Goal: Task Accomplishment & Management: Manage account settings

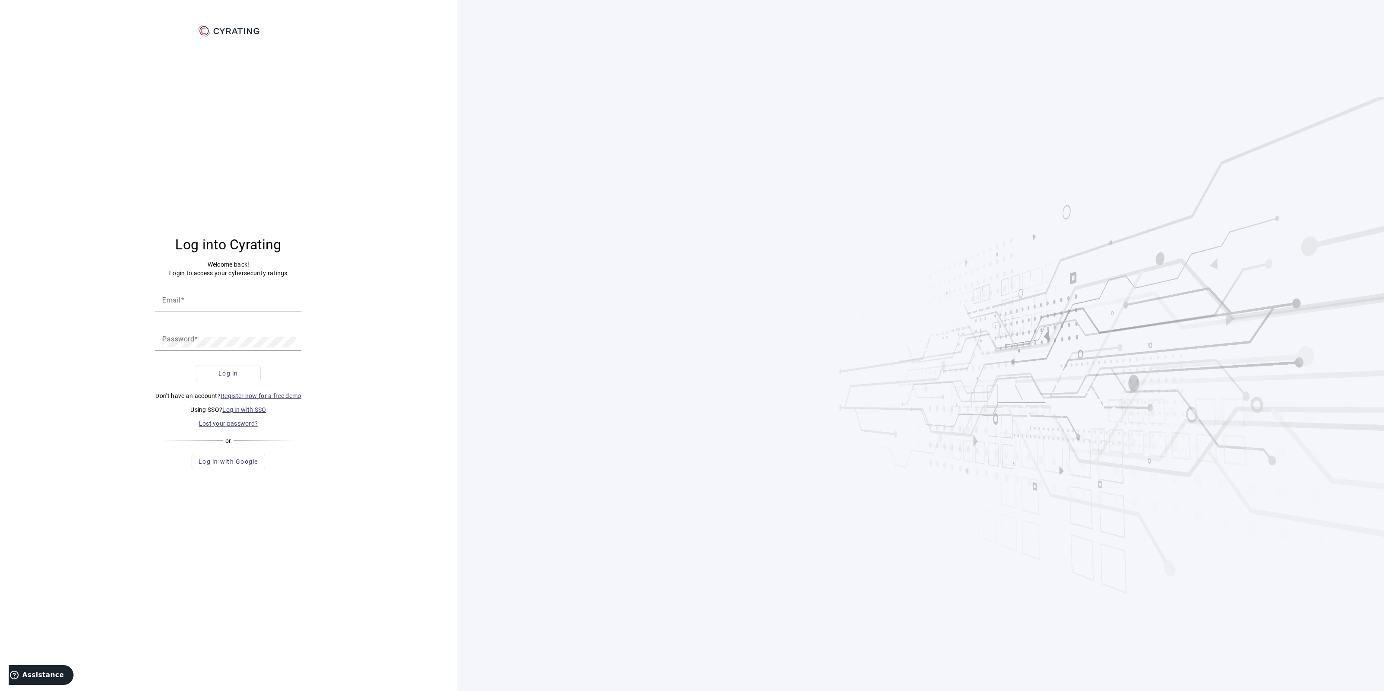
click at [240, 412] on link "Log in with SSO" at bounding box center [244, 409] width 44 height 7
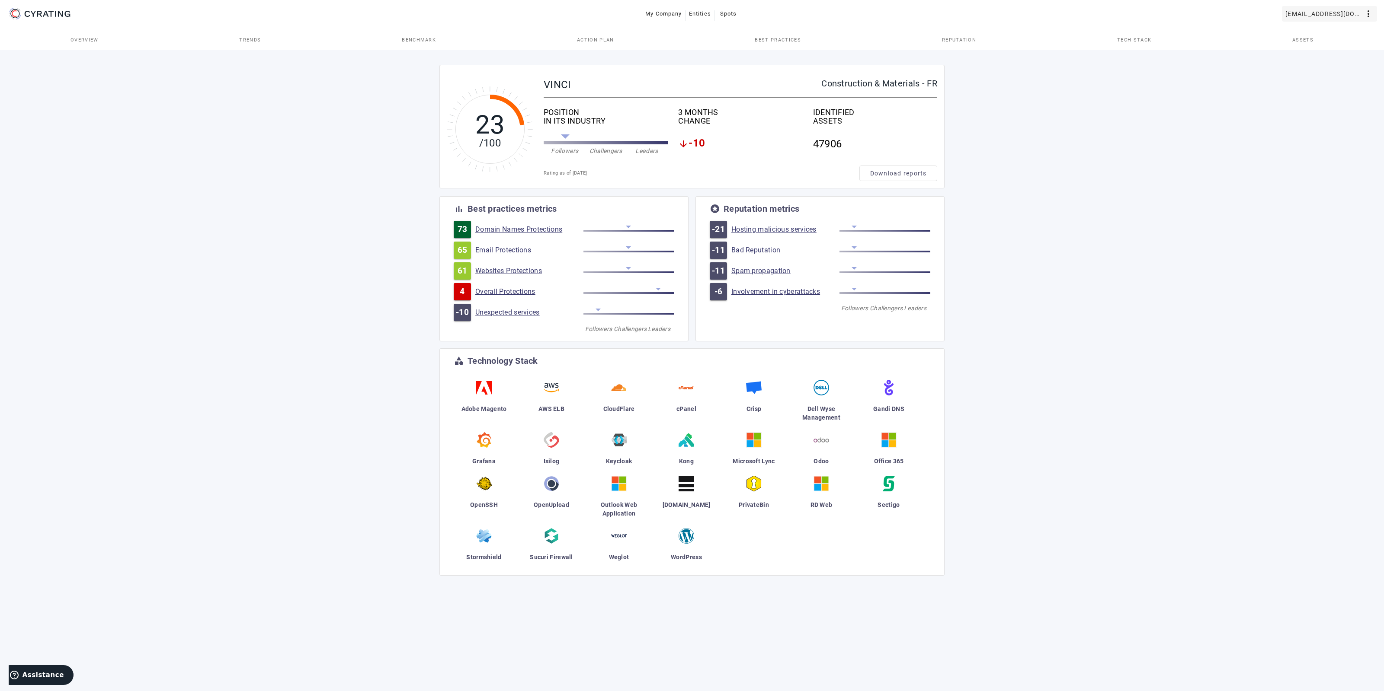
click at [1301, 13] on span "[EMAIL_ADDRESS][DOMAIN_NAME]" at bounding box center [1324, 14] width 78 height 14
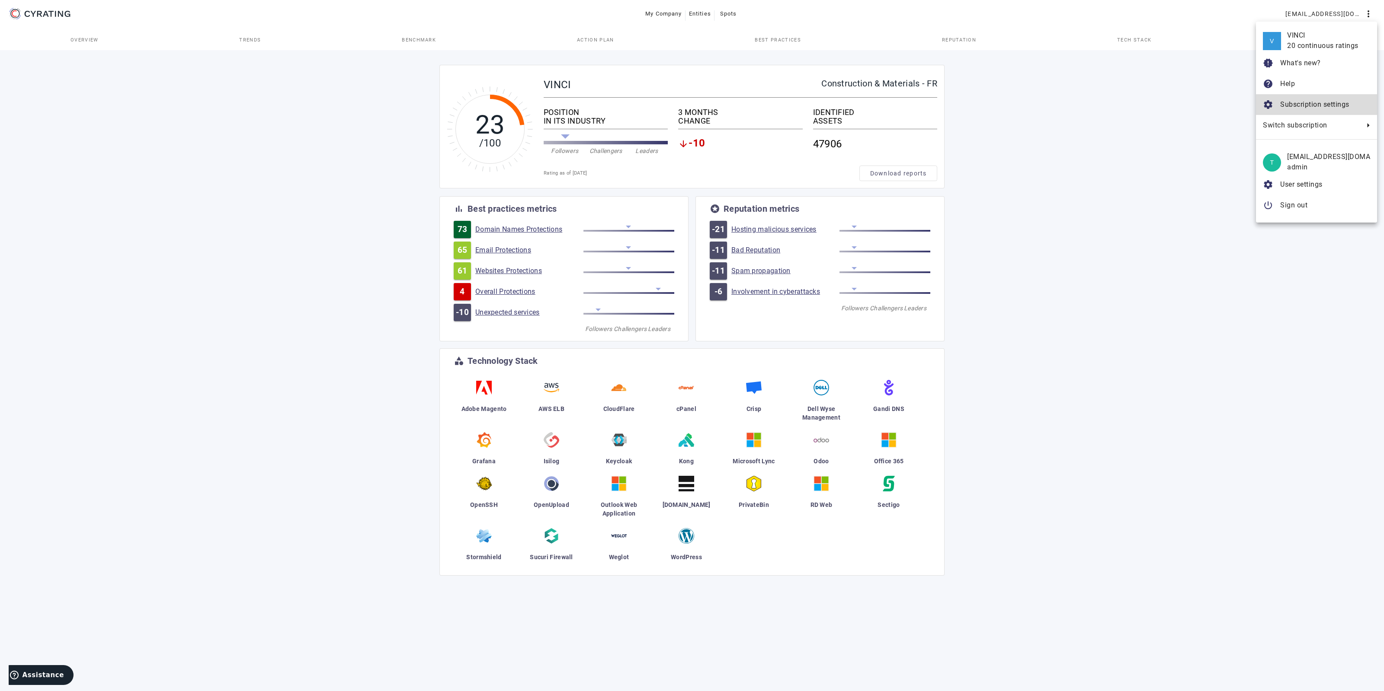
click at [1312, 107] on span "Subscription settings" at bounding box center [1314, 104] width 69 height 8
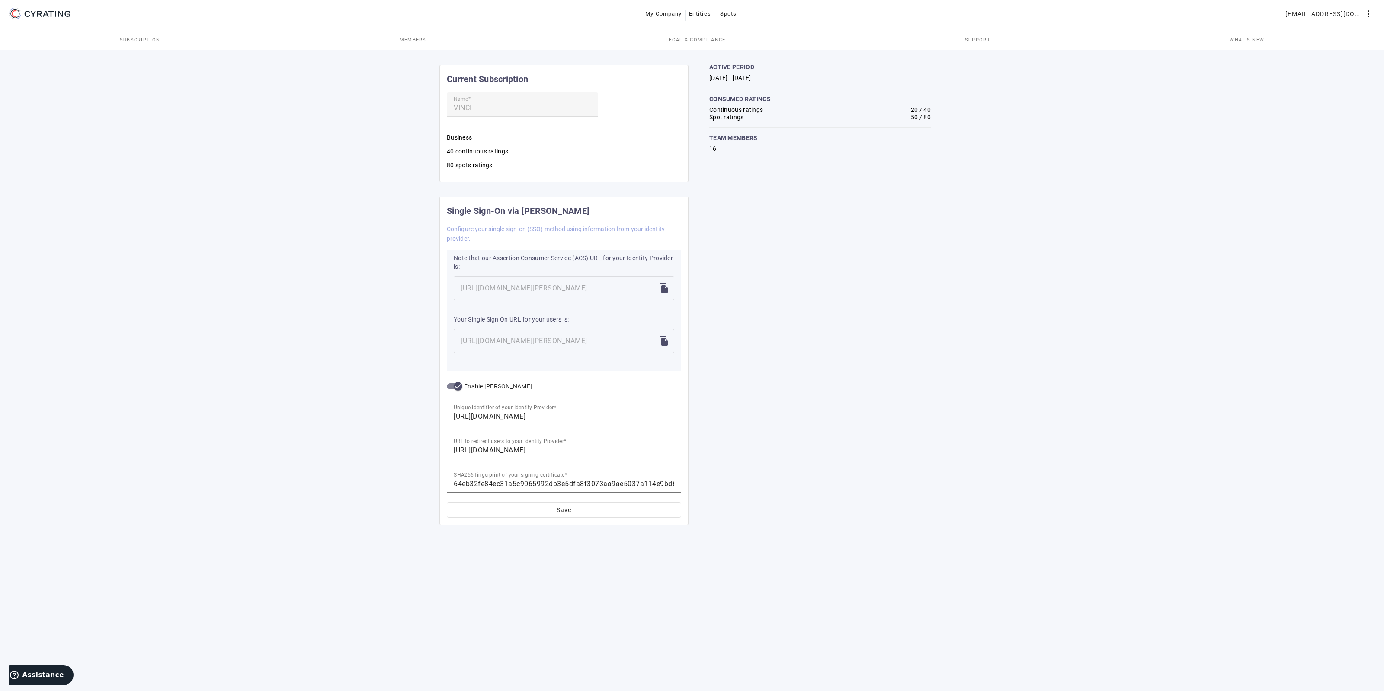
click at [363, 34] on link "Members" at bounding box center [413, 39] width 266 height 21
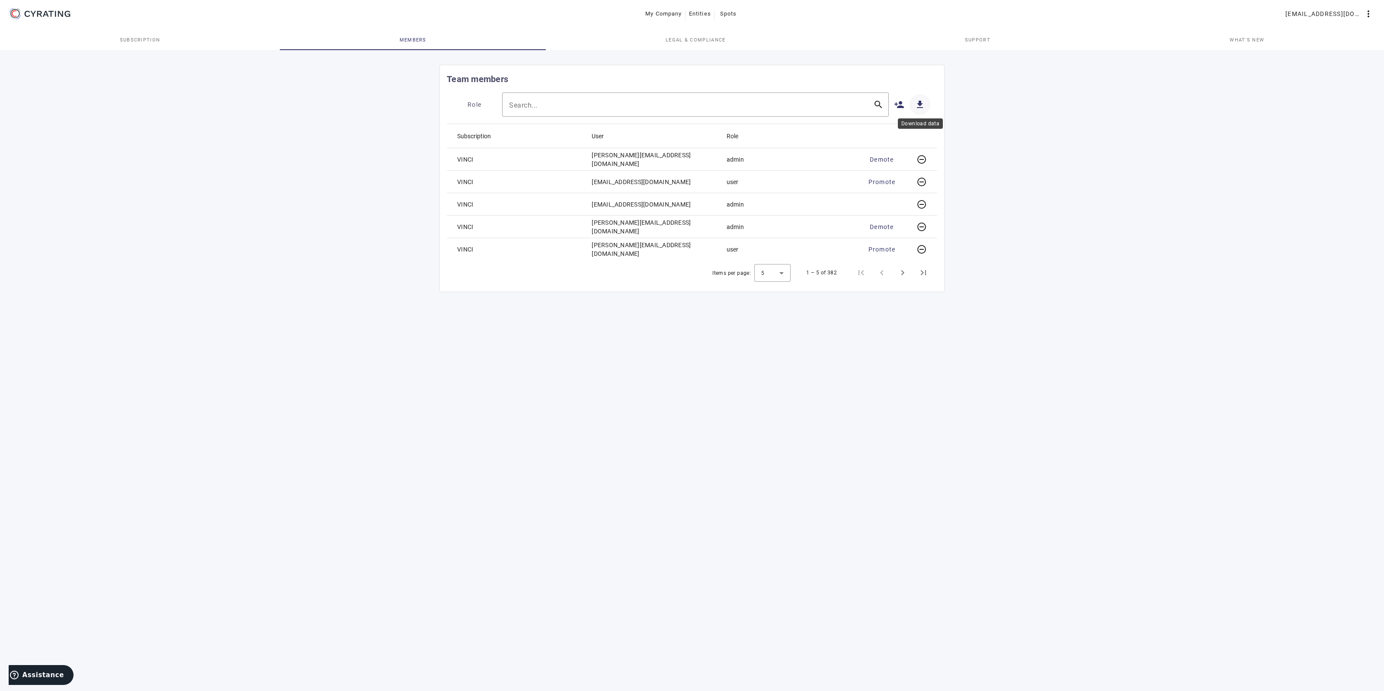
click at [919, 100] on mat-icon "get_app" at bounding box center [919, 104] width 10 height 10
click at [895, 104] on mat-icon "person_add" at bounding box center [899, 104] width 10 height 10
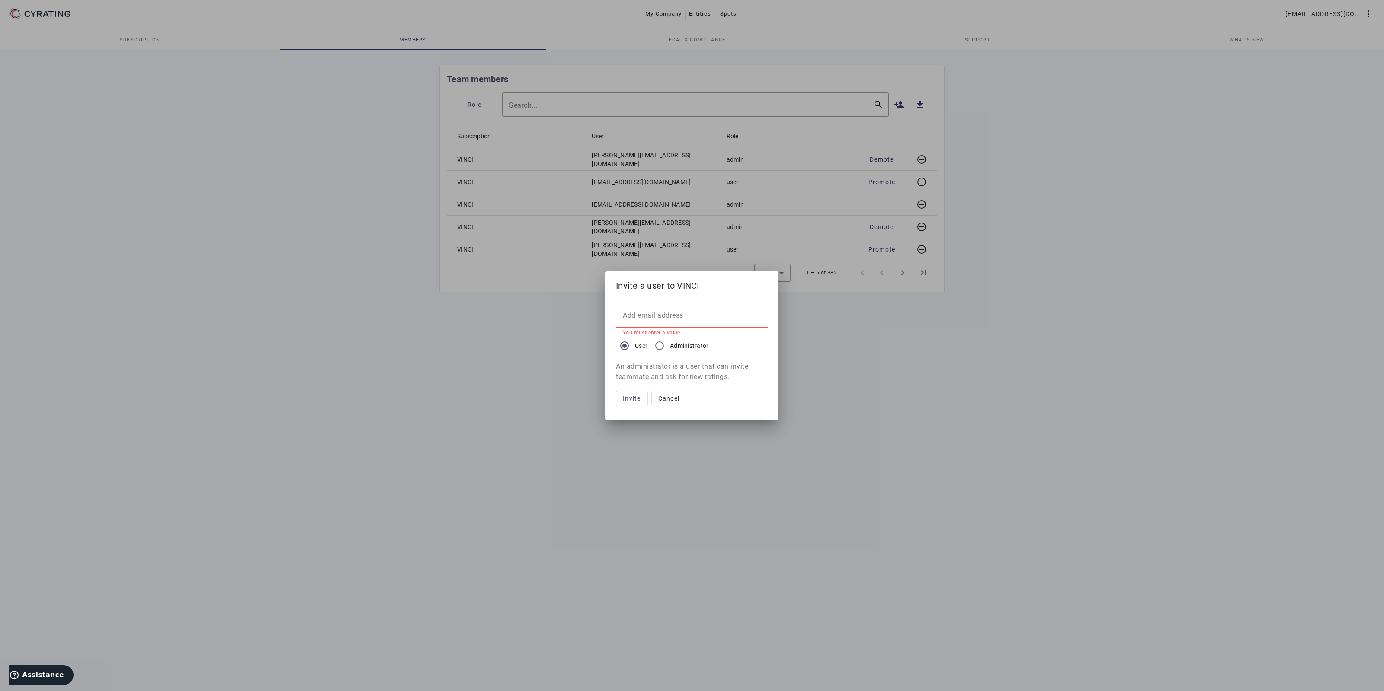
drag, startPoint x: 724, startPoint y: 379, endPoint x: 617, endPoint y: 366, distance: 108.4
click at [617, 366] on p "An administrator is a user that can invite teammate and ask for new ratings." at bounding box center [692, 371] width 152 height 21
copy p "An administrator is a user that can invite teammate and ask for new ratings."
click at [1010, 383] on div at bounding box center [692, 345] width 1384 height 691
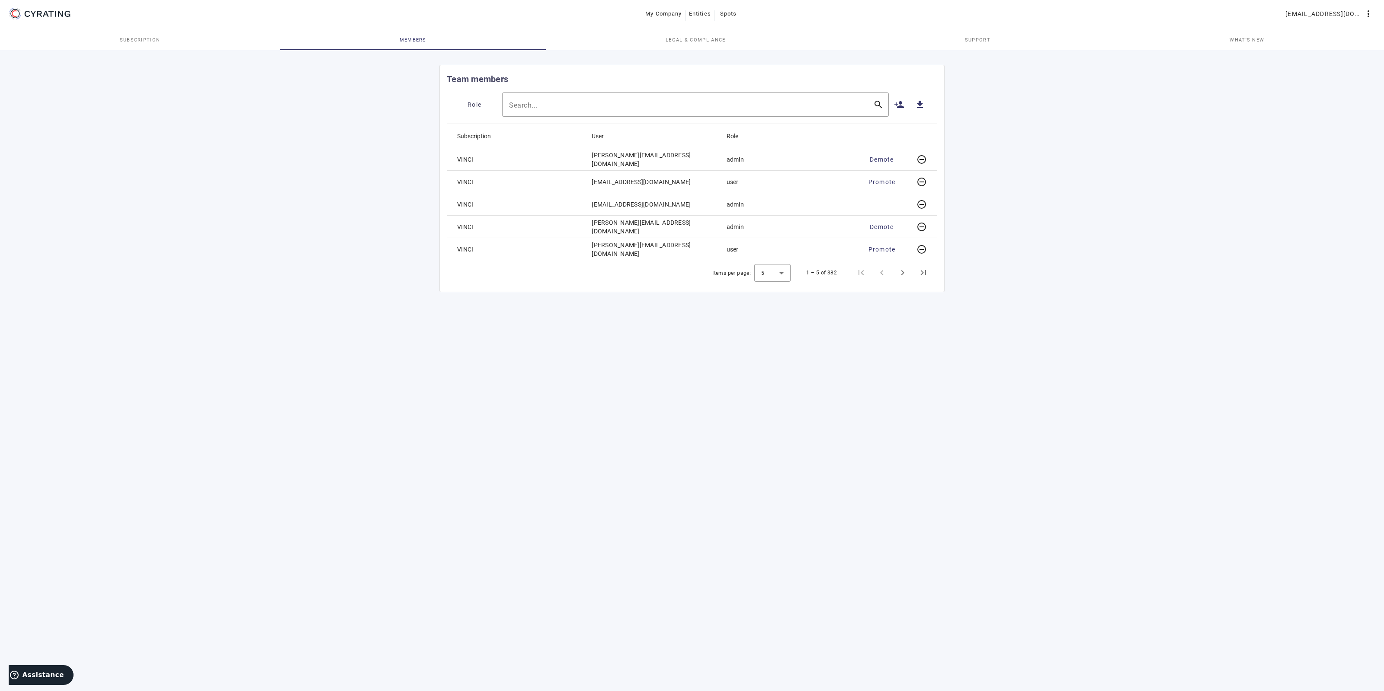
click at [601, 398] on div "Team members Role Search... search person_add get_app Subscription User Role VI…" at bounding box center [692, 369] width 1384 height 643
